Goal: Information Seeking & Learning: Learn about a topic

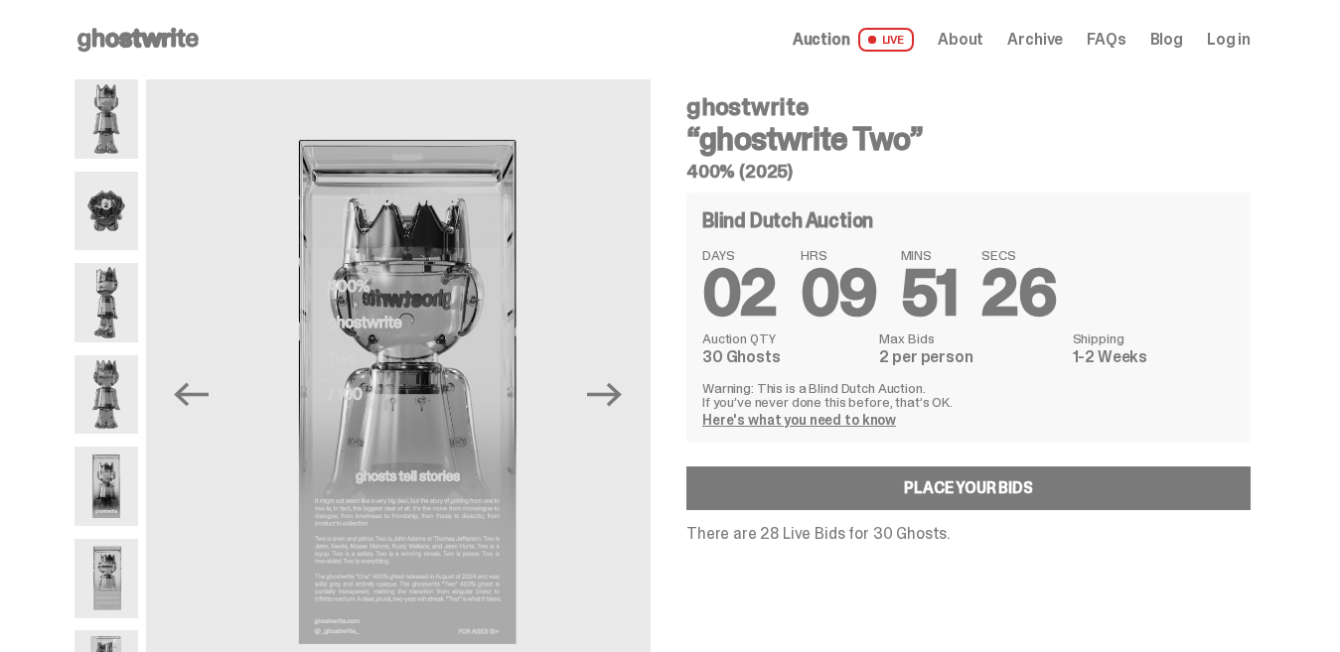
click at [209, 383] on icon "Previous" at bounding box center [191, 394] width 35 height 35
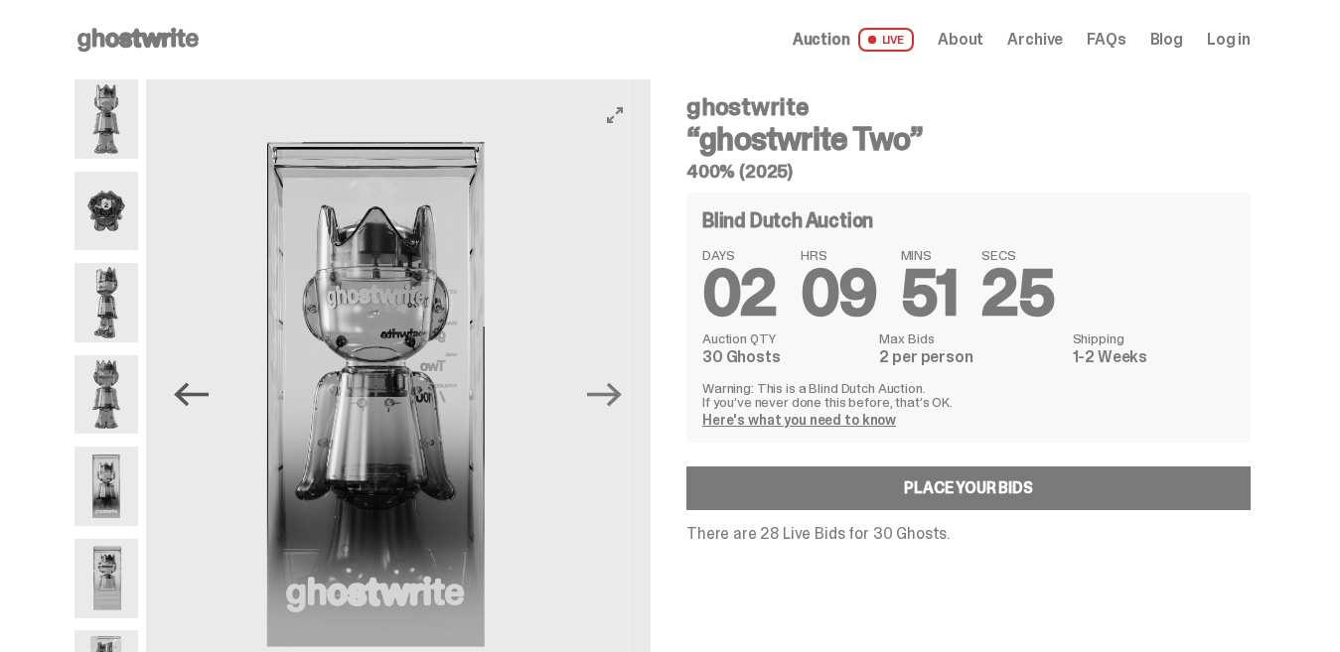
click at [209, 390] on icon "Previous" at bounding box center [191, 394] width 35 height 35
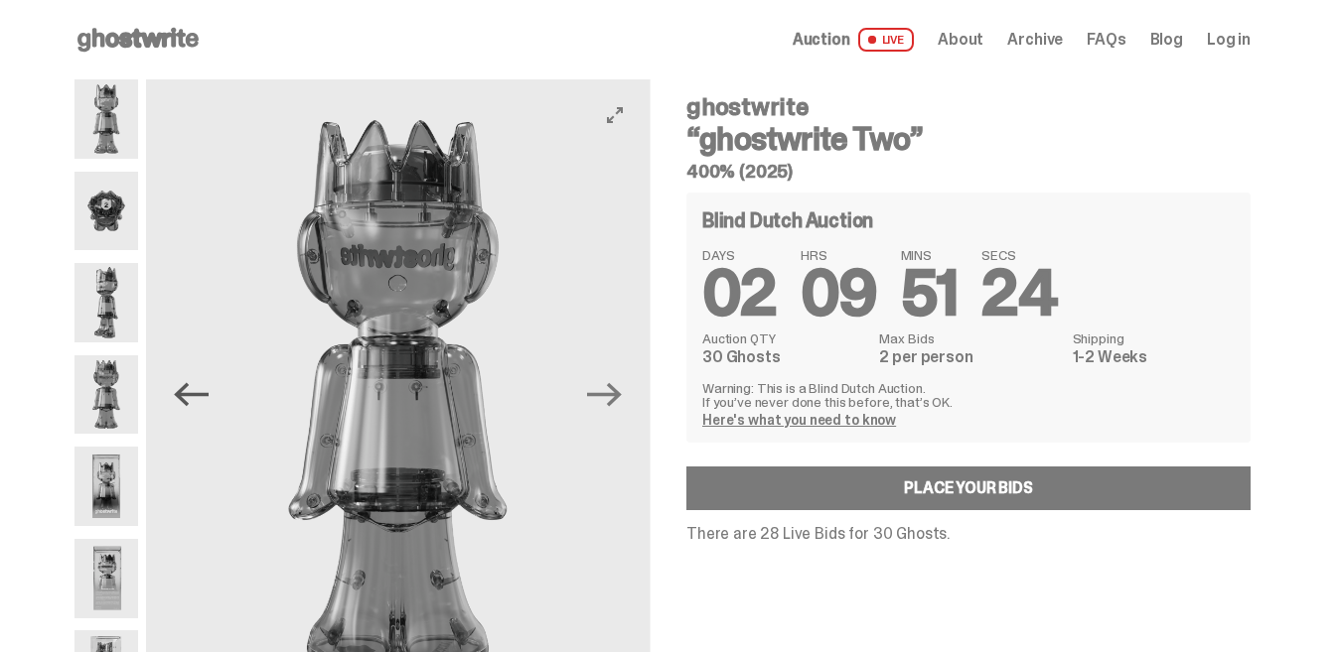
click at [209, 392] on icon "Previous" at bounding box center [191, 394] width 35 height 35
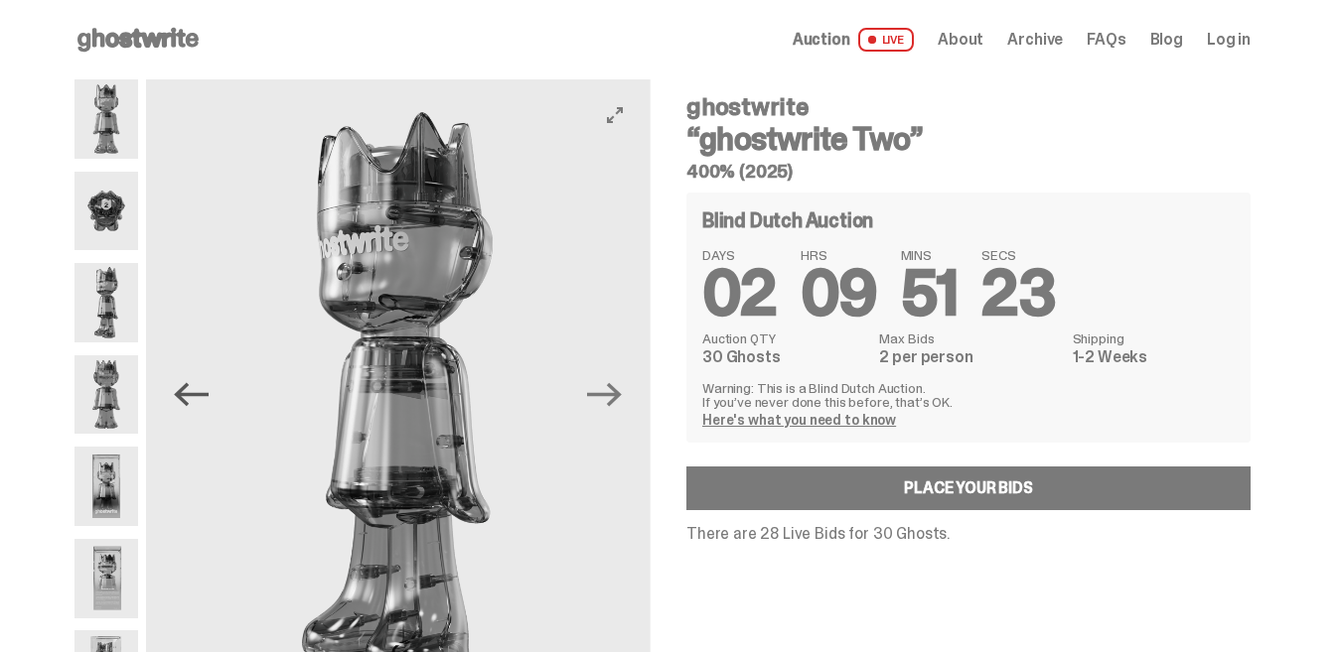
click at [209, 393] on icon "Previous" at bounding box center [191, 395] width 35 height 24
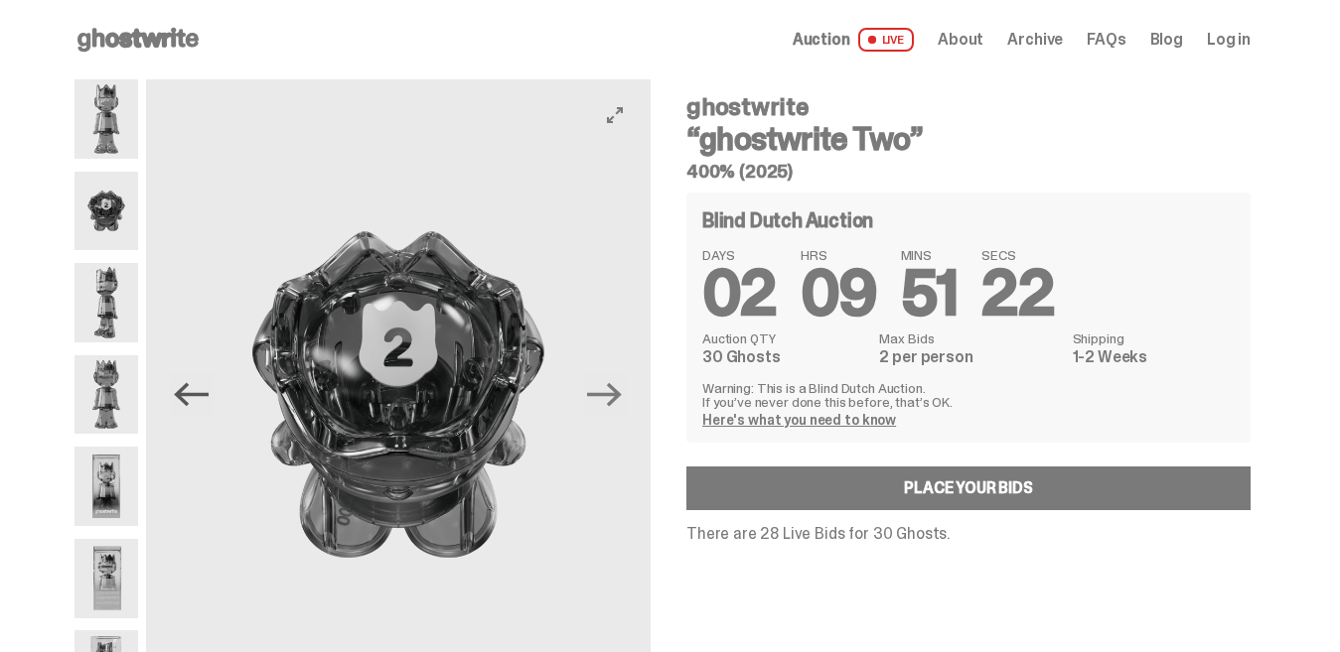
click at [209, 394] on icon "Previous" at bounding box center [191, 395] width 35 height 24
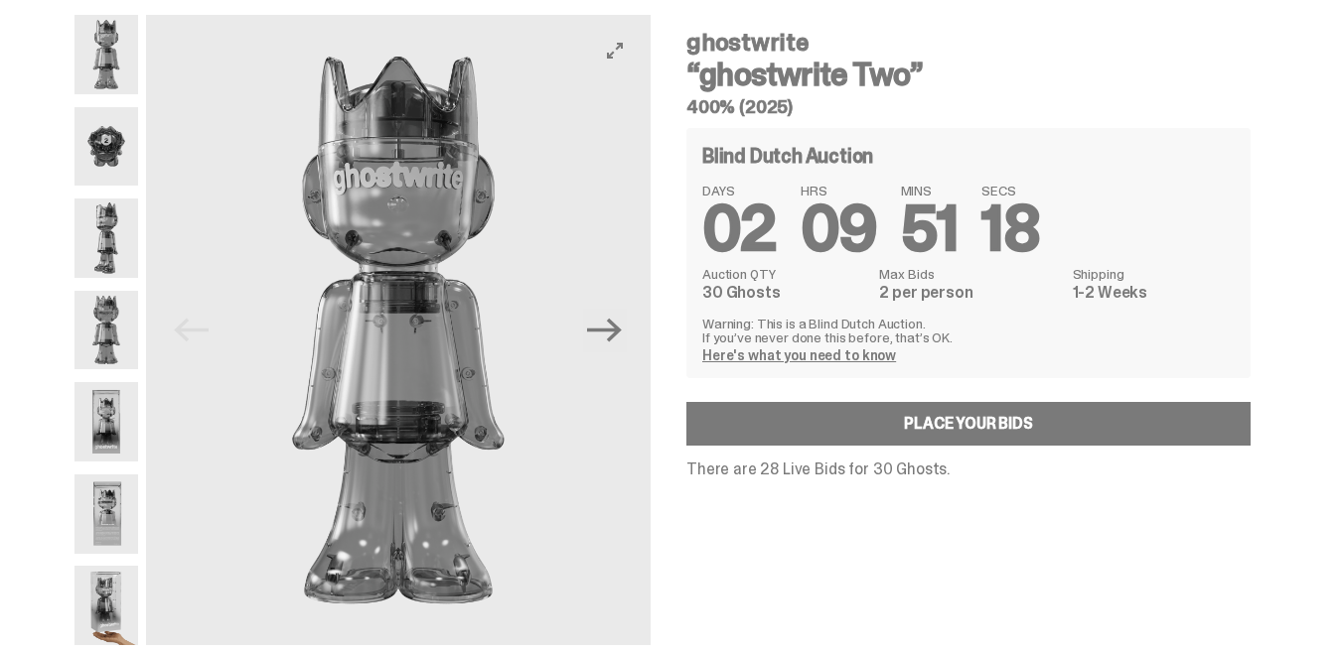
scroll to position [99, 0]
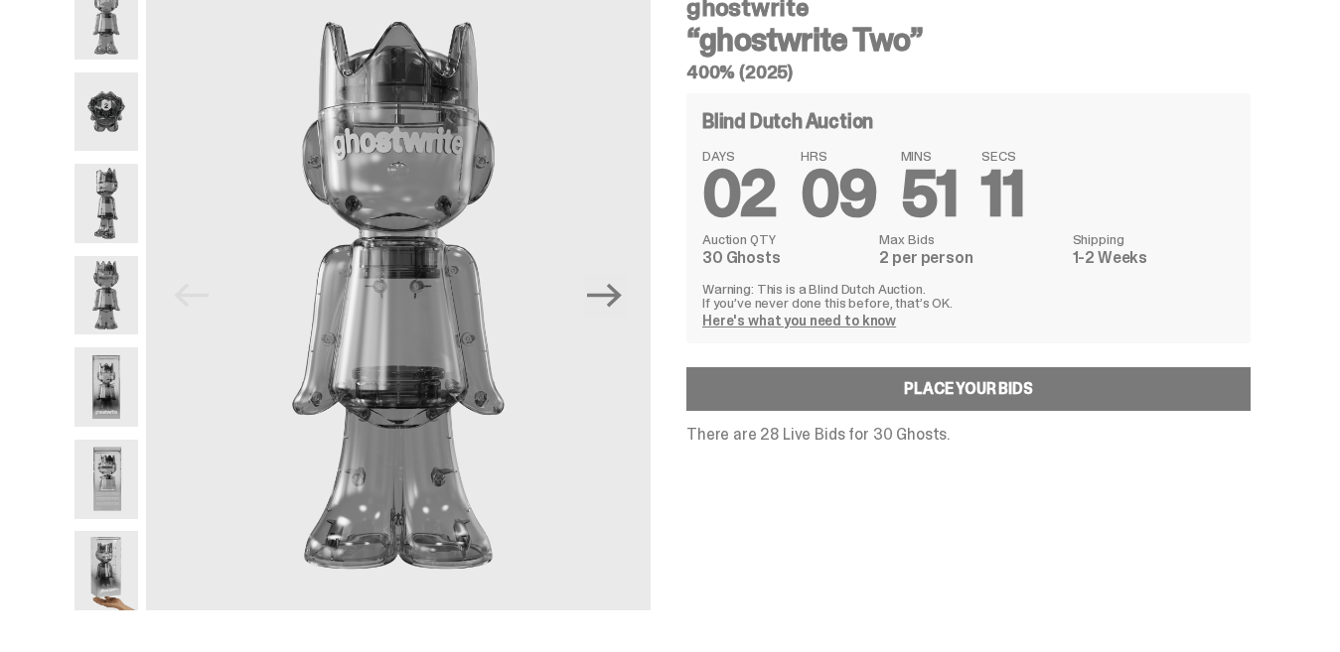
click at [826, 328] on link "Here's what you need to know" at bounding box center [799, 321] width 194 height 18
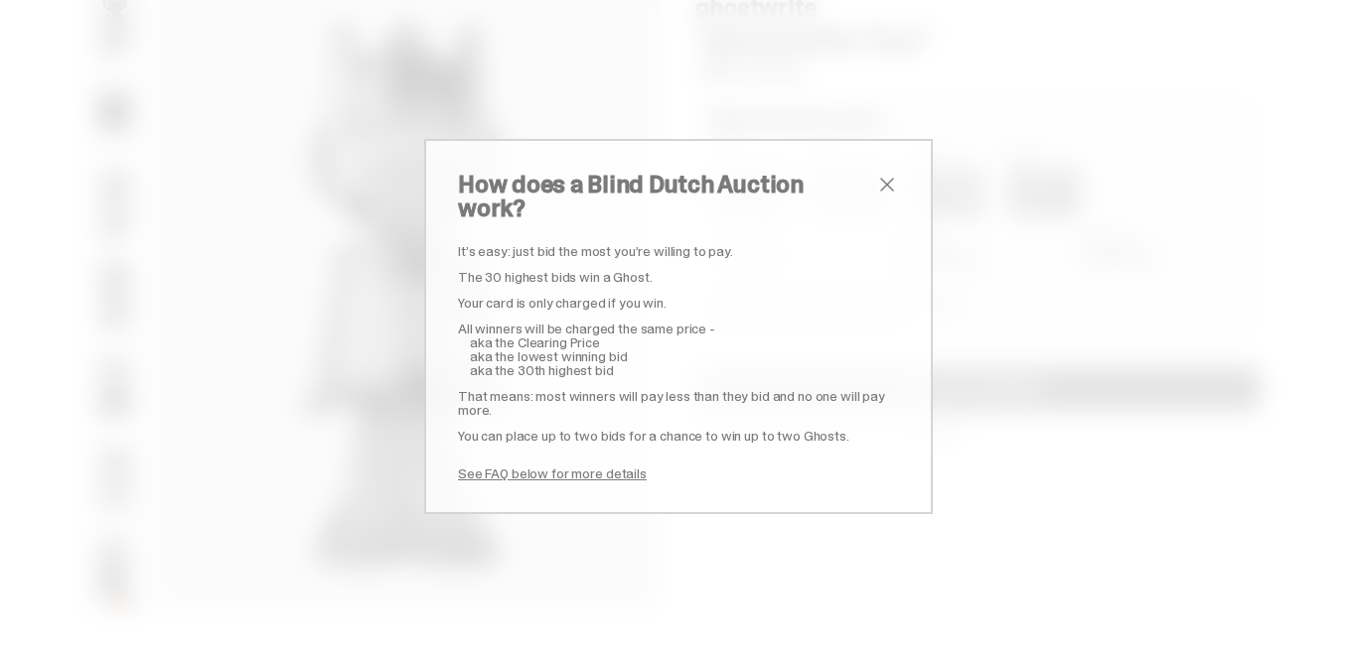
click at [895, 197] on span "close" at bounding box center [887, 185] width 24 height 24
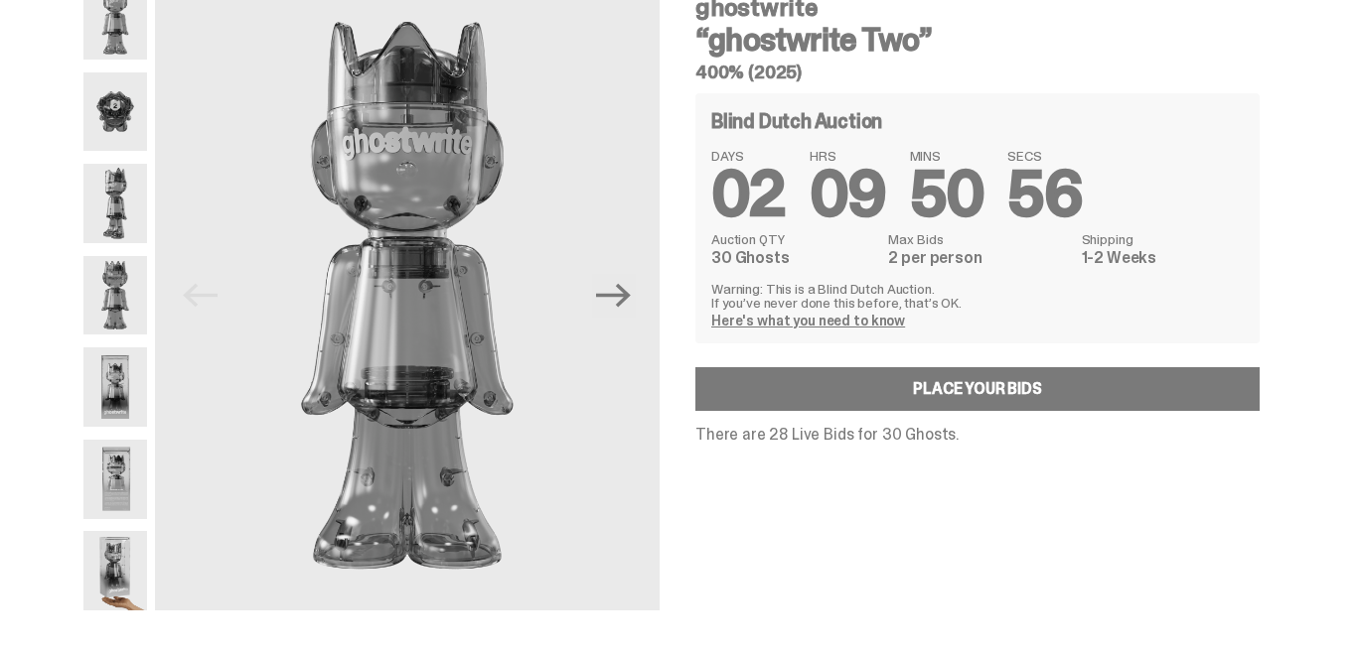
scroll to position [0, 0]
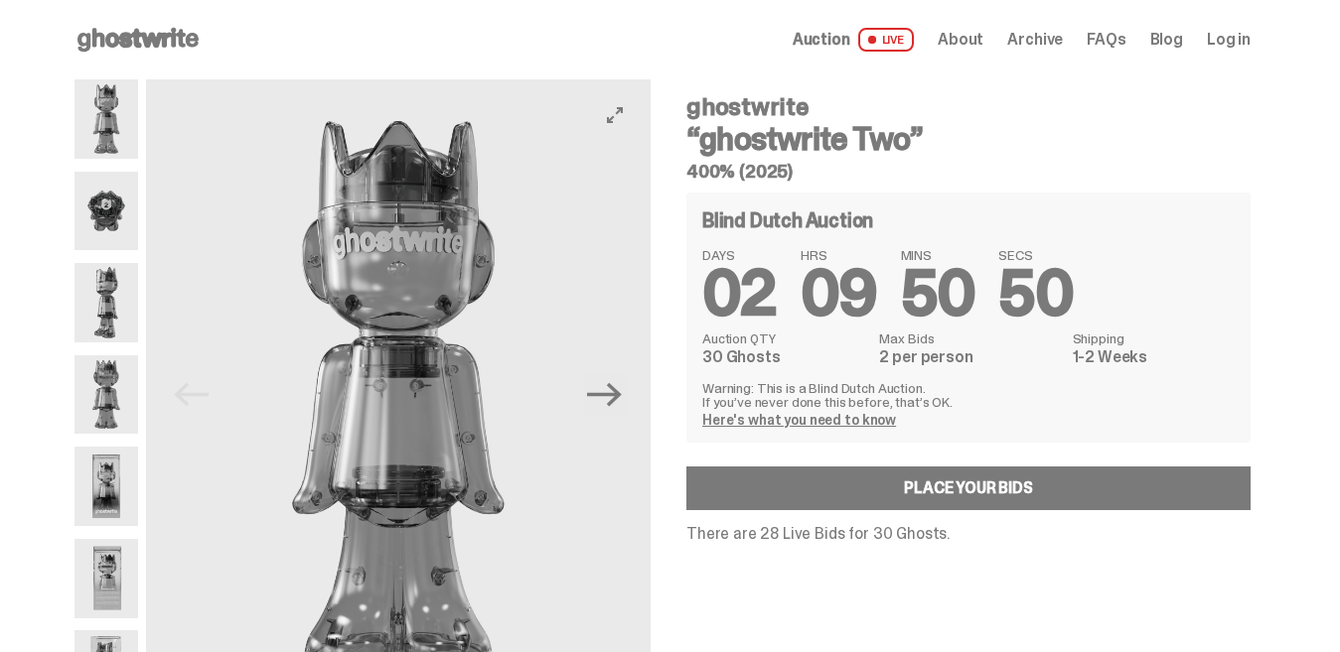
click at [412, 340] on img at bounding box center [398, 394] width 504 height 631
click at [625, 123] on button "View full-screen" at bounding box center [615, 115] width 24 height 24
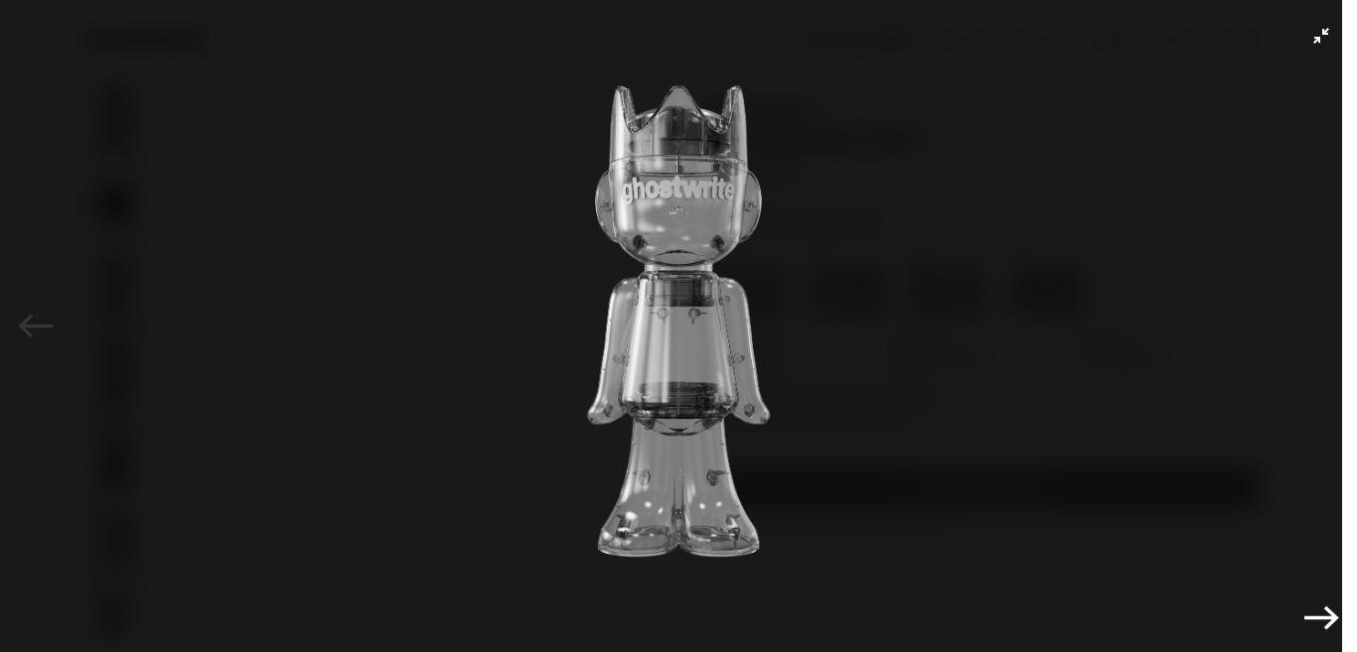
click at [1322, 625] on icon "Next" at bounding box center [1321, 618] width 35 height 35
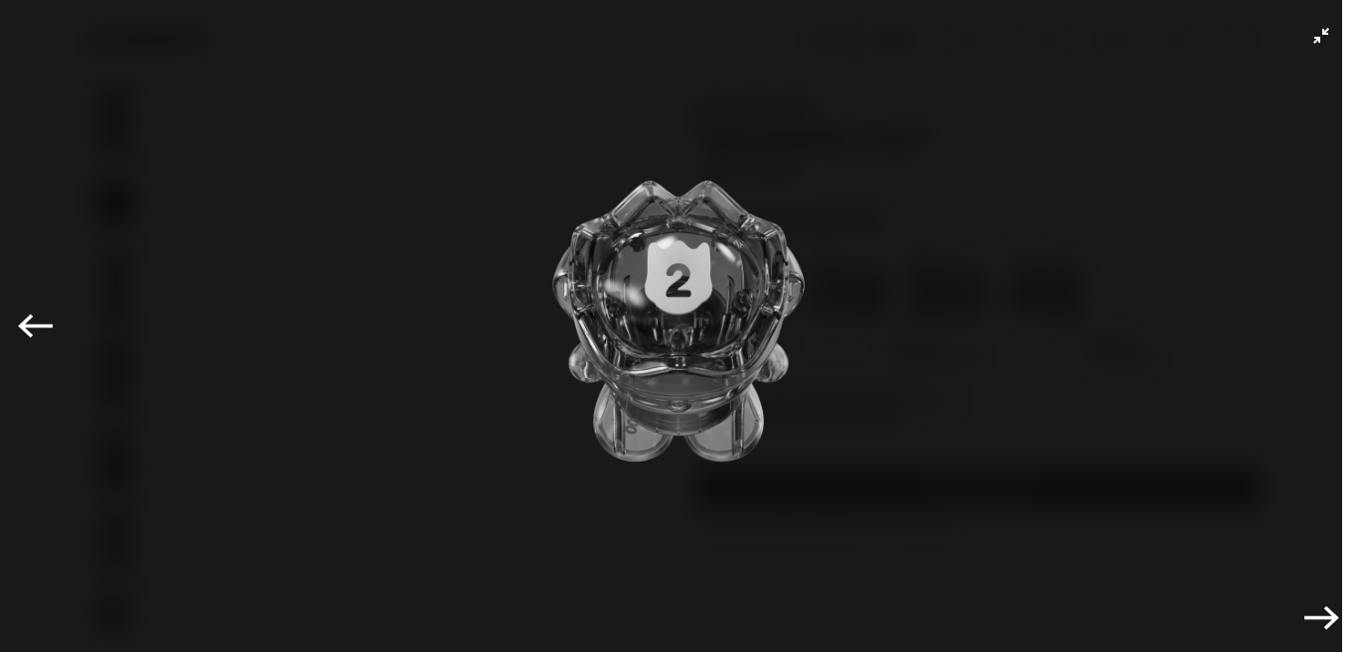
click at [1320, 625] on icon "Next" at bounding box center [1321, 618] width 35 height 35
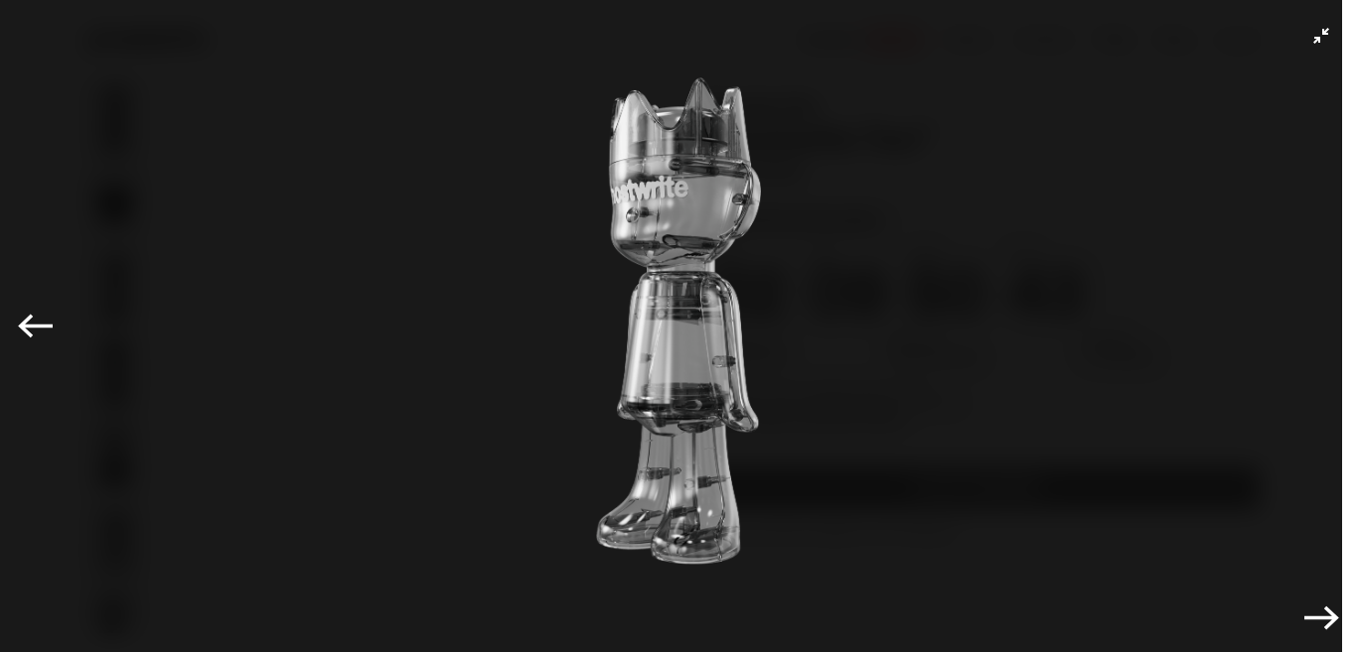
click at [1320, 625] on icon "Next" at bounding box center [1321, 618] width 35 height 35
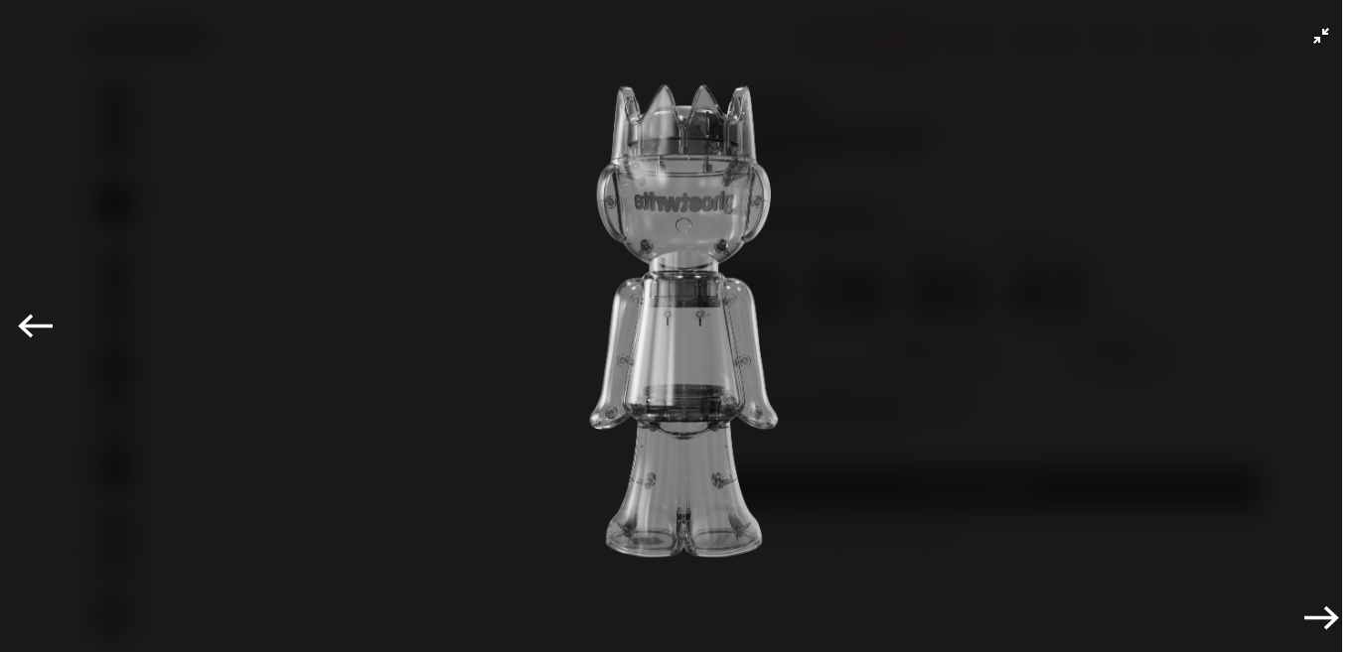
click at [1320, 625] on icon "Next" at bounding box center [1321, 618] width 35 height 35
